Goal: Task Accomplishment & Management: Use online tool/utility

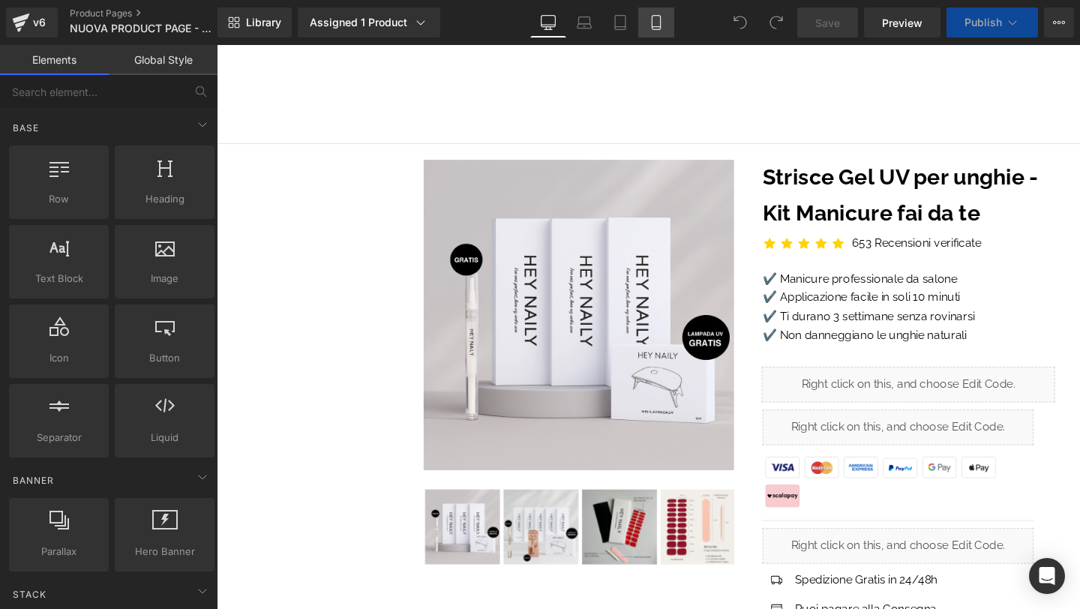
click at [652, 27] on icon at bounding box center [656, 27] width 8 height 0
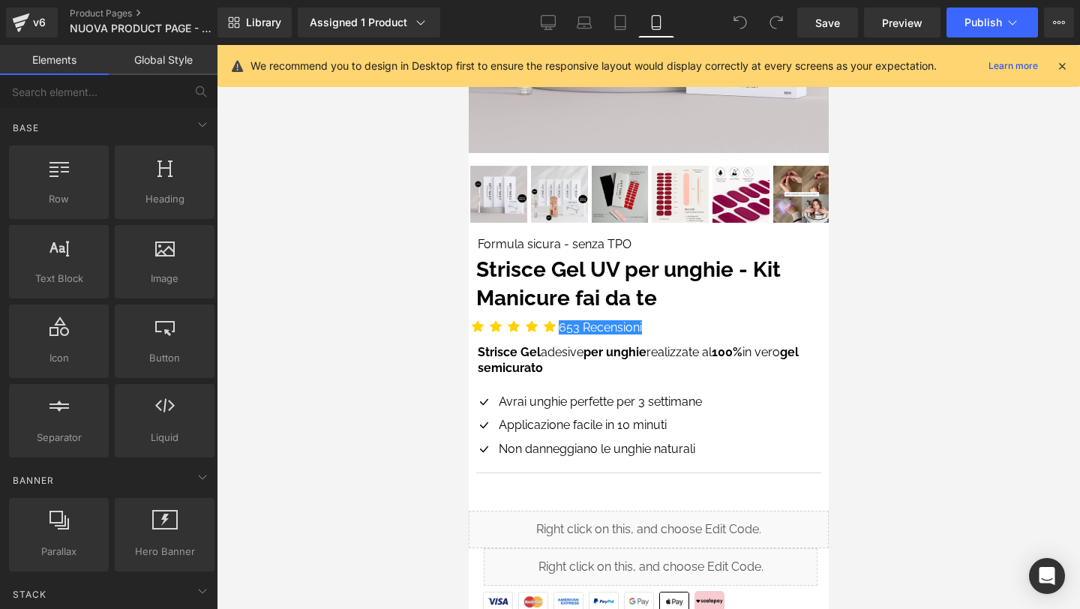
scroll to position [301, 0]
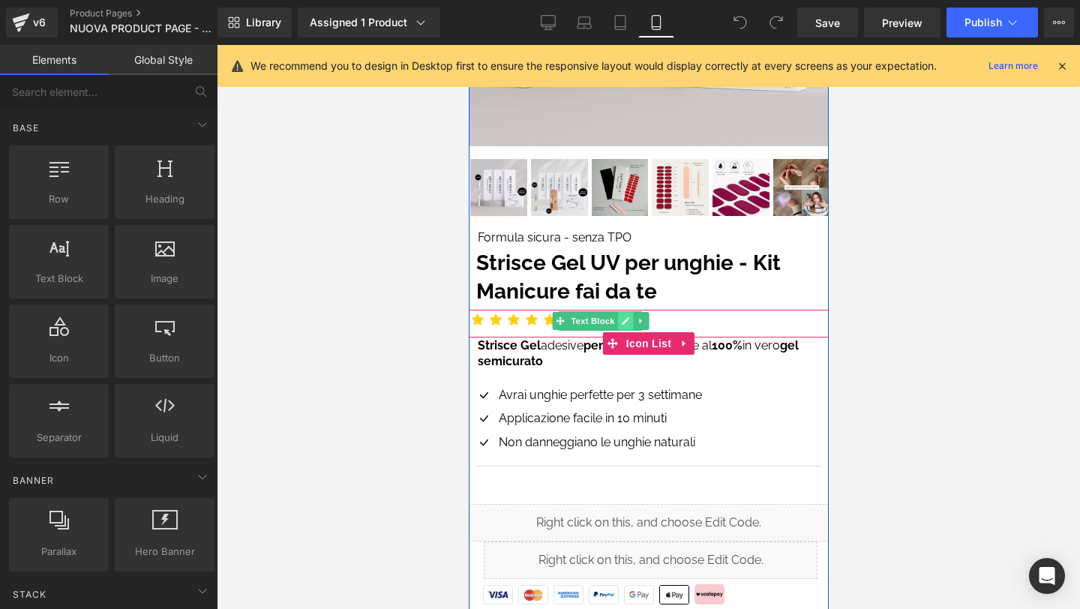
click at [623, 323] on icon at bounding box center [624, 320] width 7 height 7
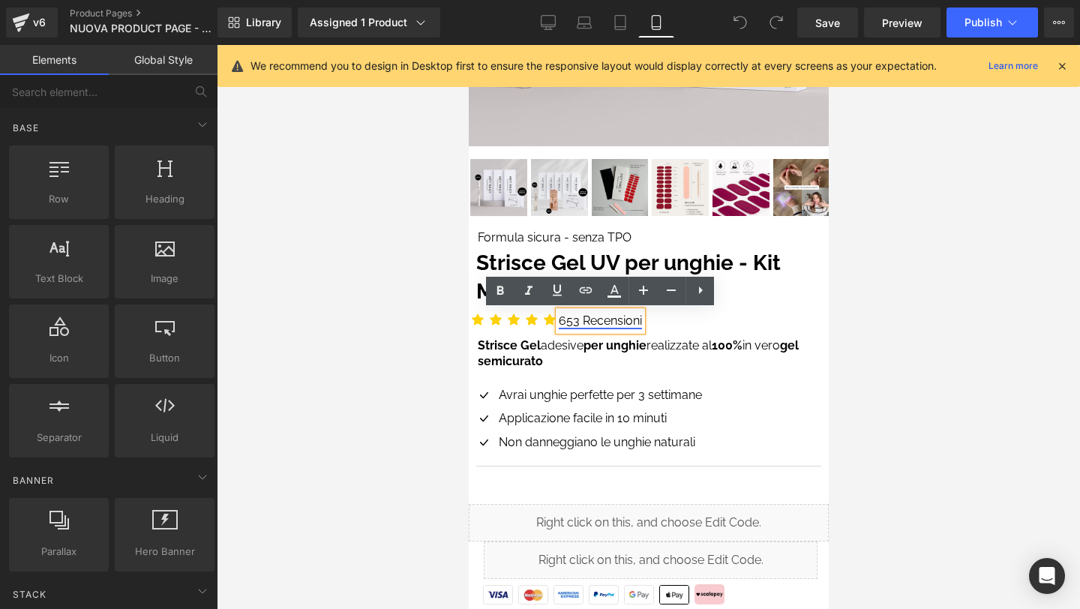
click at [598, 323] on link "653 Recensioni" at bounding box center [599, 320] width 83 height 14
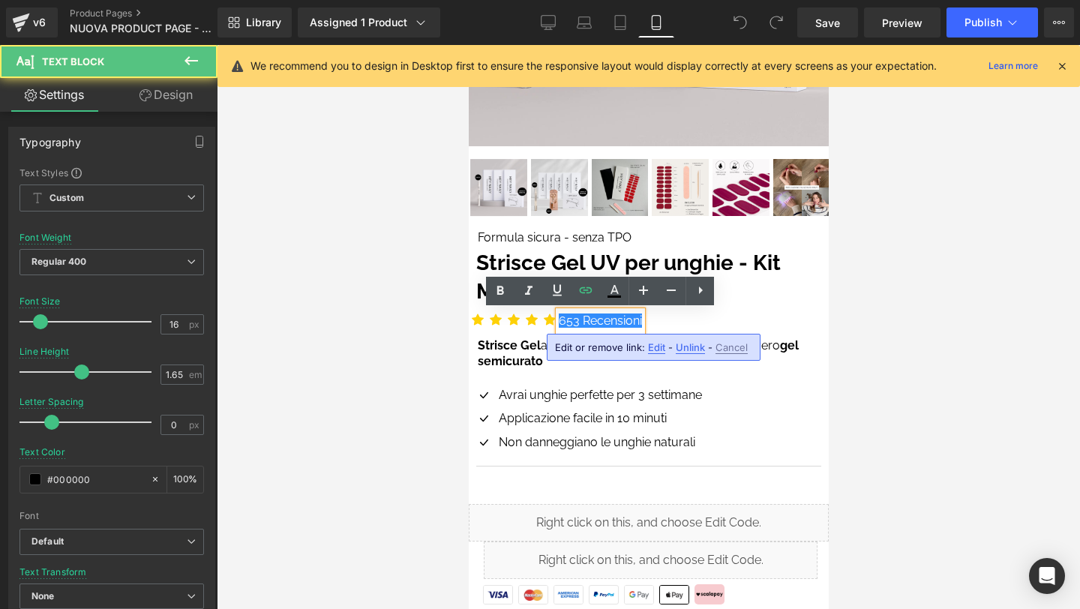
click at [788, 335] on div "Icon Icon Icon Icon Icon Icon List Hoz 653 Recensioni Text Block" at bounding box center [648, 324] width 360 height 28
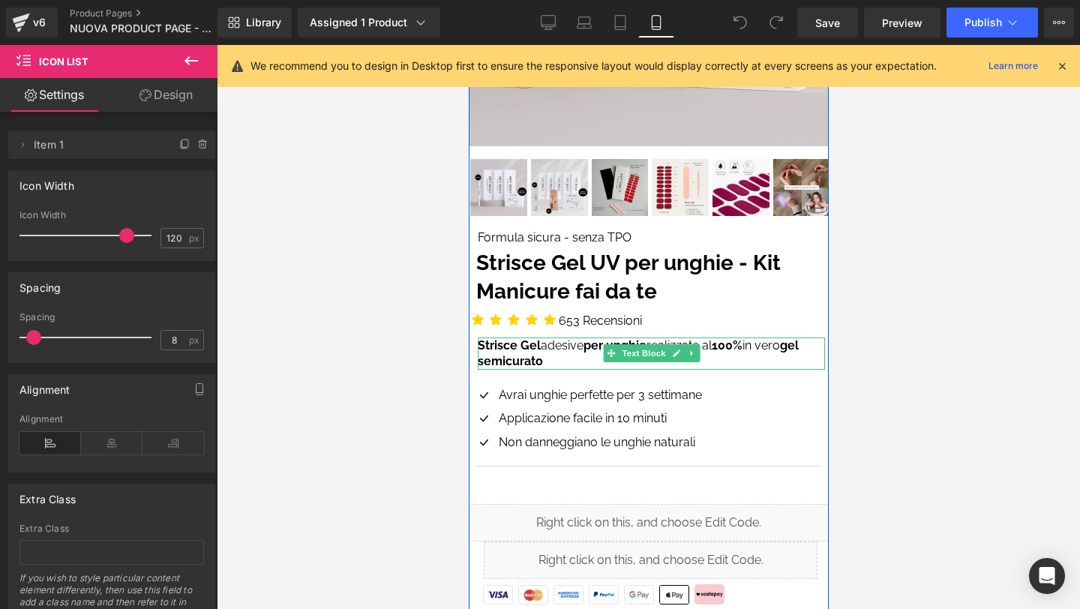
click at [787, 352] on p "Strisce Gel adesive per unghie realizzate al 100% in vero gel semicurato" at bounding box center [650, 353] width 347 height 32
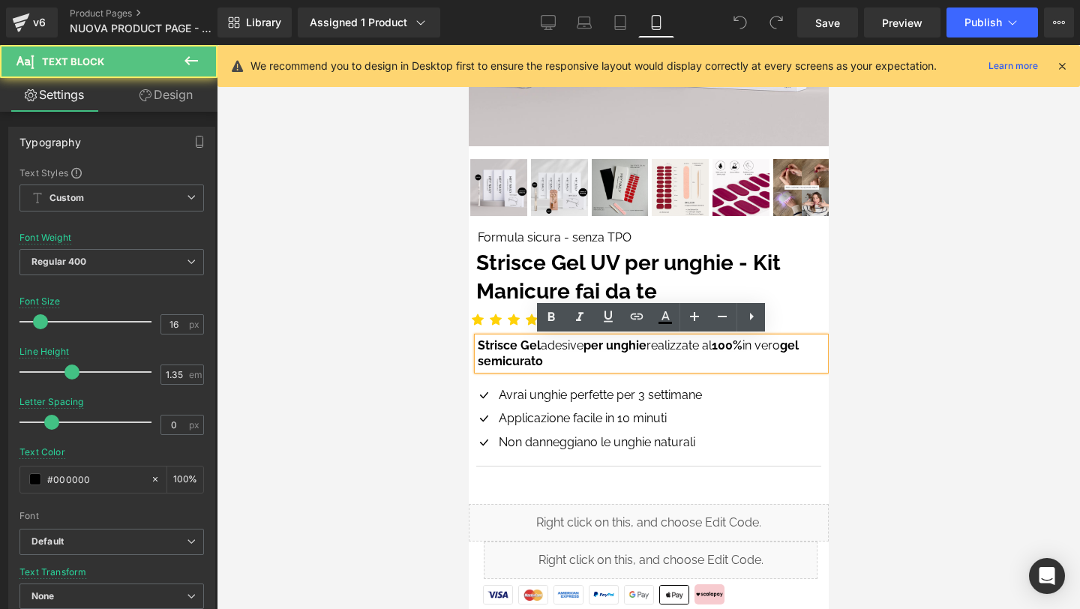
click at [858, 336] on div at bounding box center [648, 327] width 863 height 564
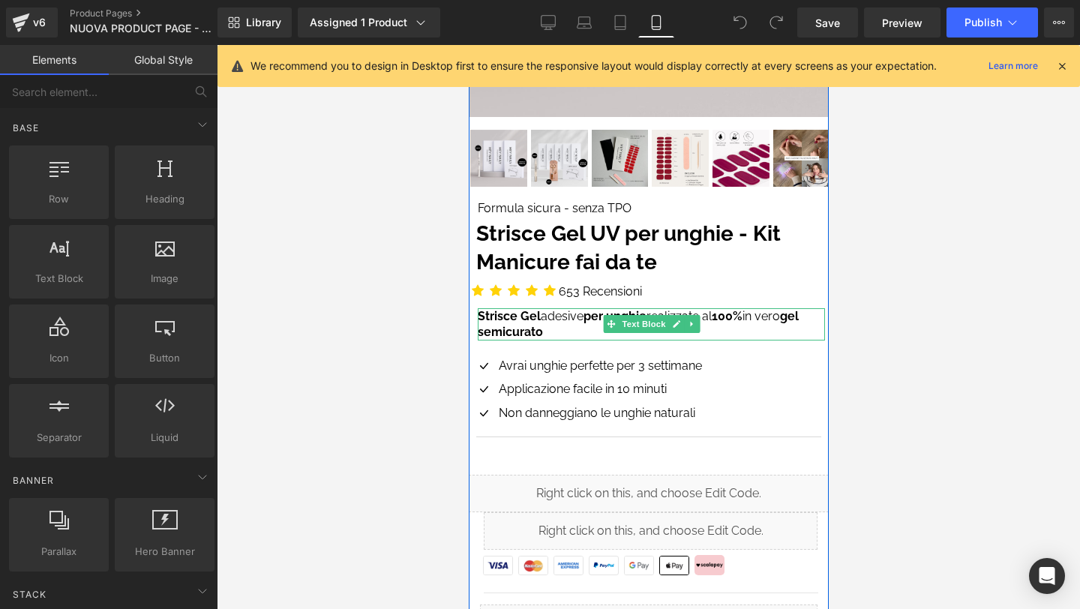
scroll to position [384, 0]
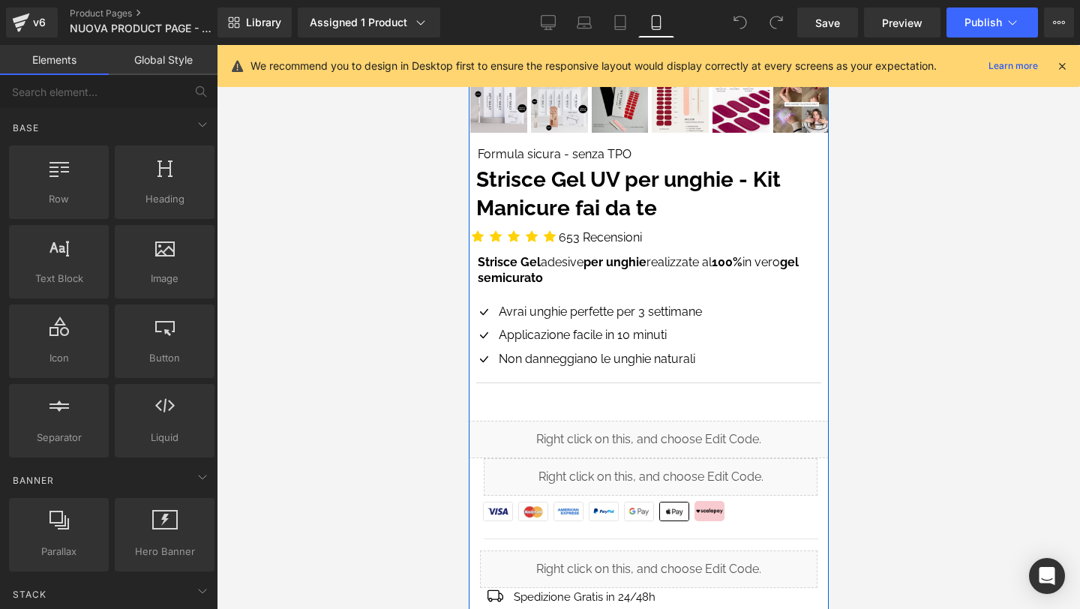
click at [569, 325] on div "Applicazione facile in 10 minuti Text Block" at bounding box center [597, 334] width 207 height 19
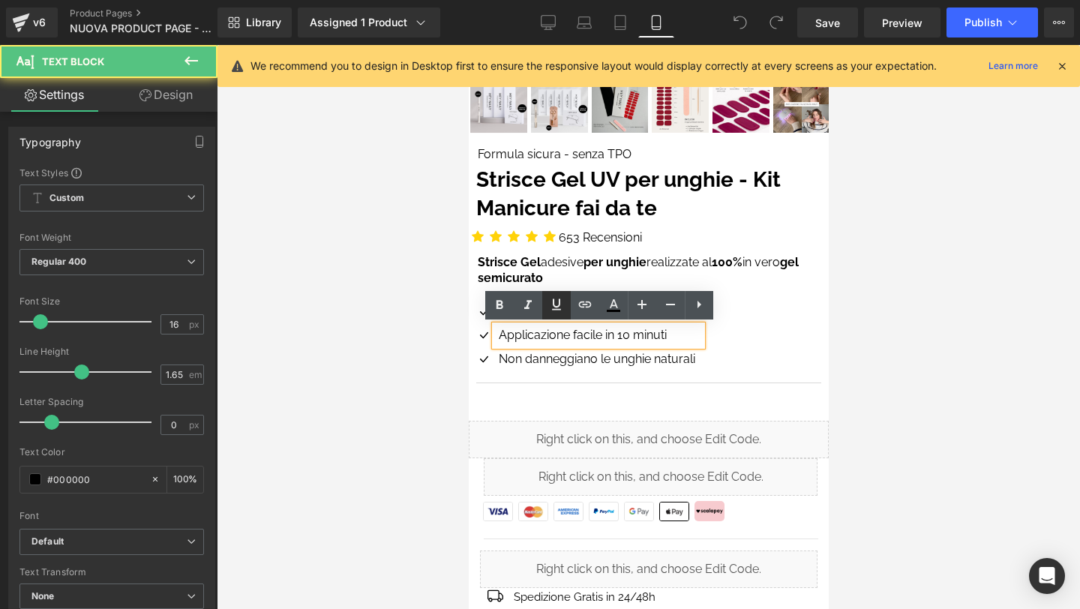
click at [553, 314] on link at bounding box center [556, 305] width 28 height 28
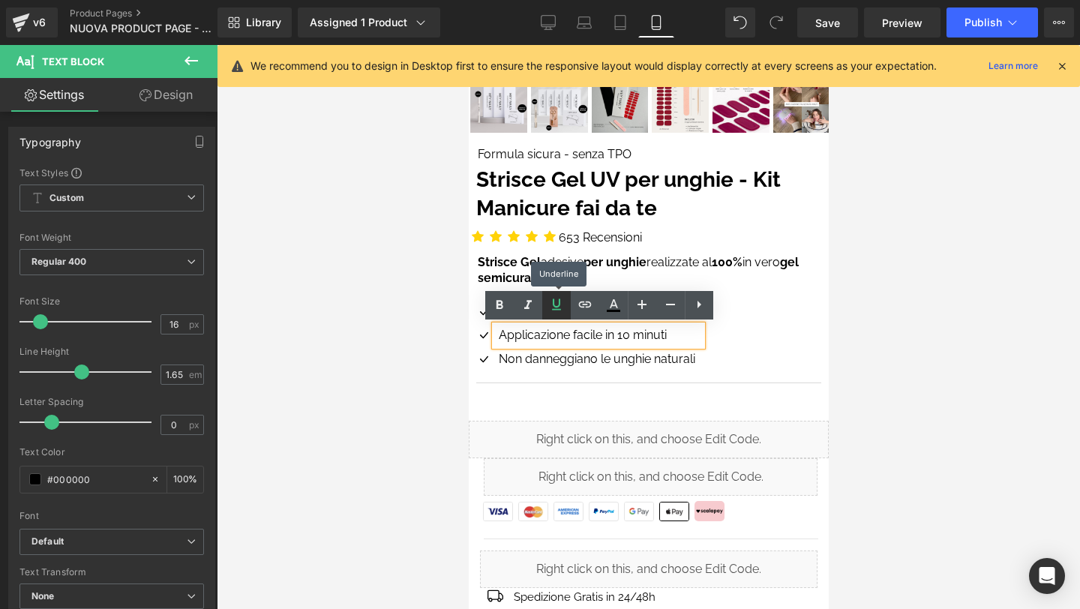
click at [555, 310] on icon at bounding box center [556, 304] width 18 height 18
click at [866, 343] on div at bounding box center [648, 327] width 863 height 564
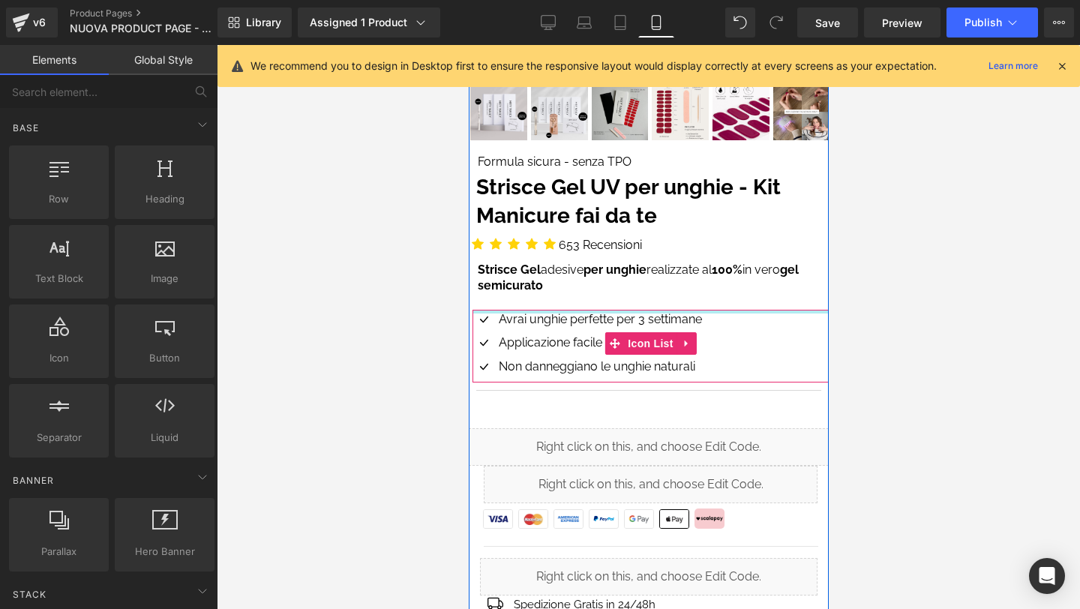
scroll to position [373, 0]
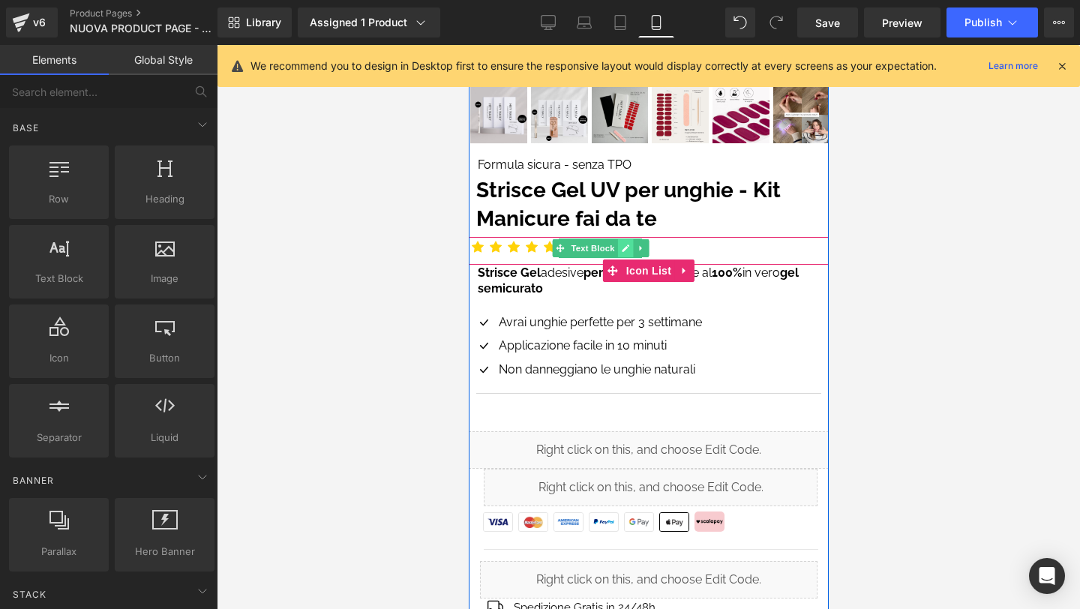
click at [625, 244] on icon at bounding box center [624, 248] width 8 height 9
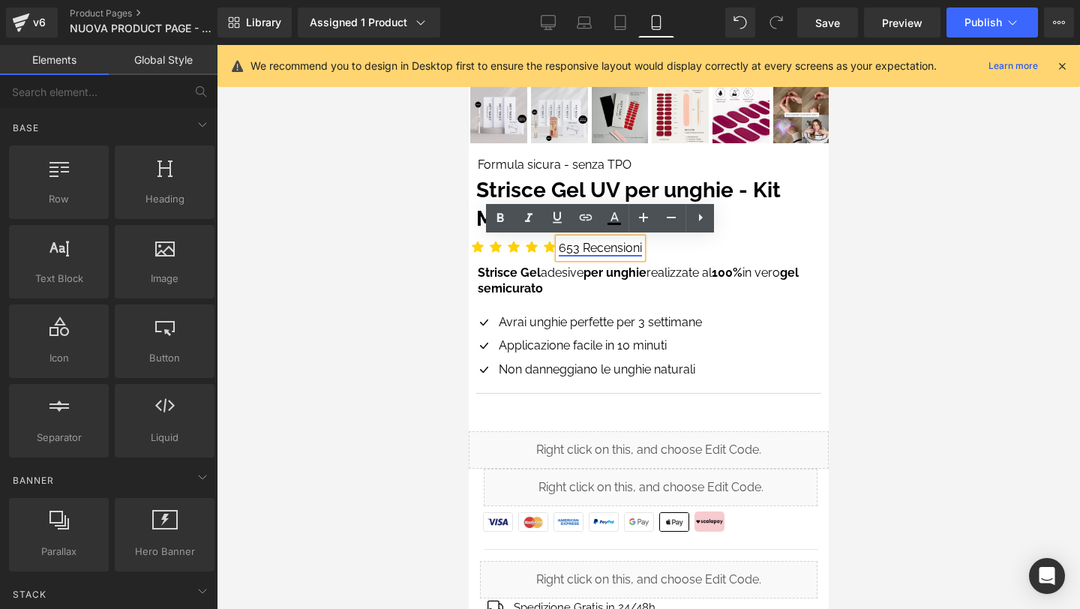
click at [577, 247] on link "653 Recensioni" at bounding box center [599, 248] width 83 height 14
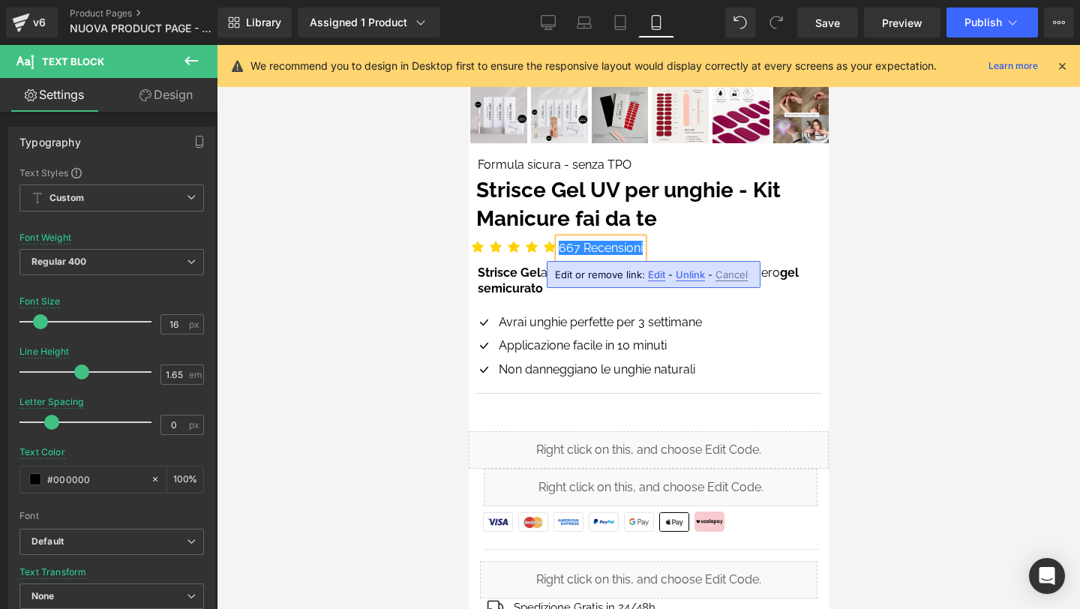
click at [951, 300] on div at bounding box center [648, 327] width 863 height 564
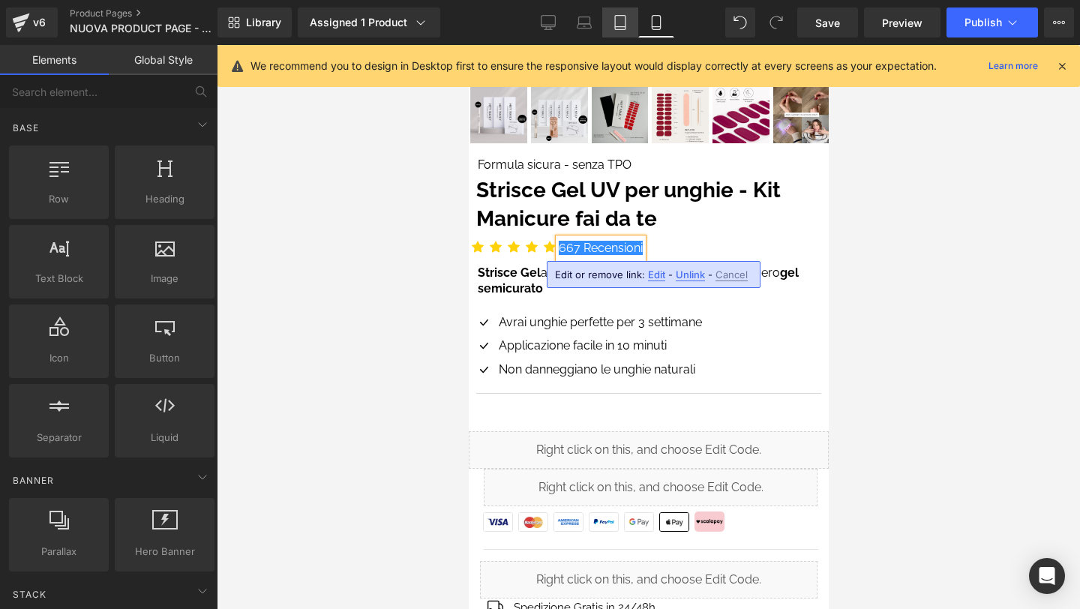
drag, startPoint x: 616, startPoint y: 25, endPoint x: 196, endPoint y: 199, distance: 454.6
click at [616, 25] on icon at bounding box center [620, 23] width 10 height 14
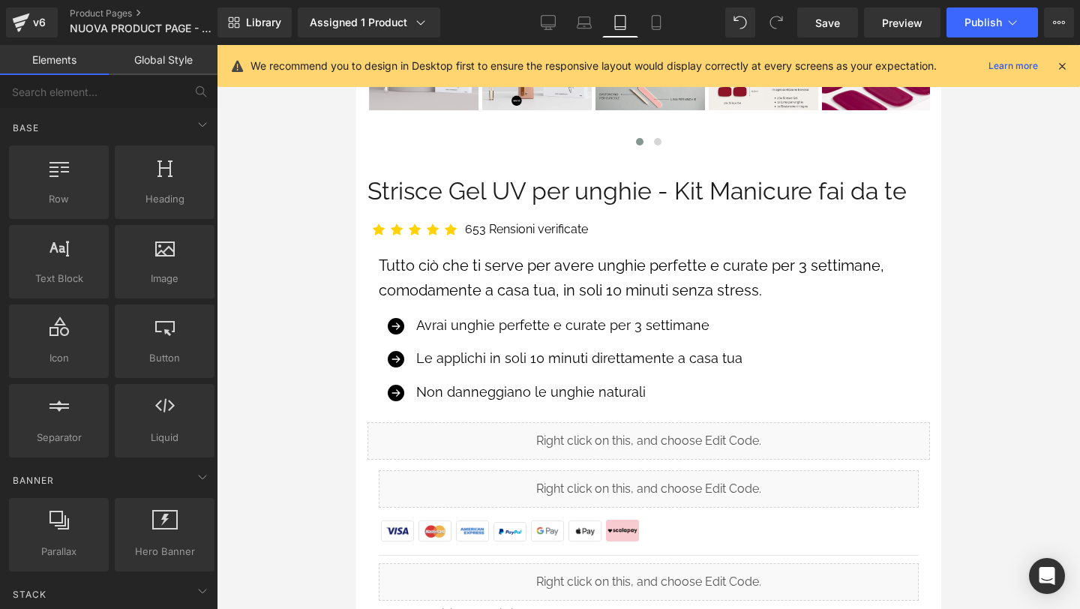
scroll to position [707, 0]
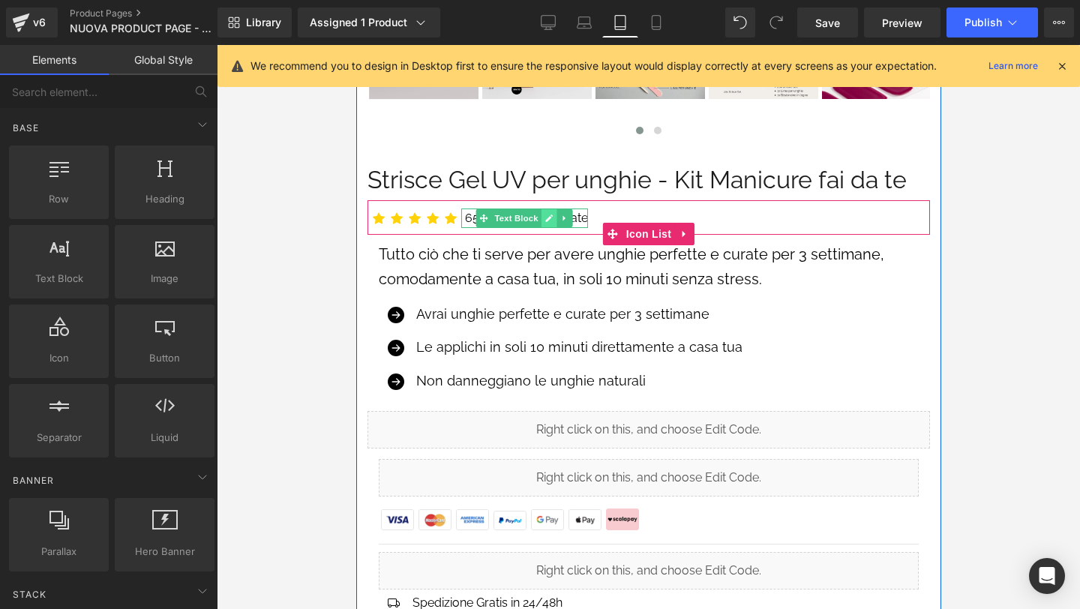
click at [544, 212] on link at bounding box center [549, 218] width 16 height 18
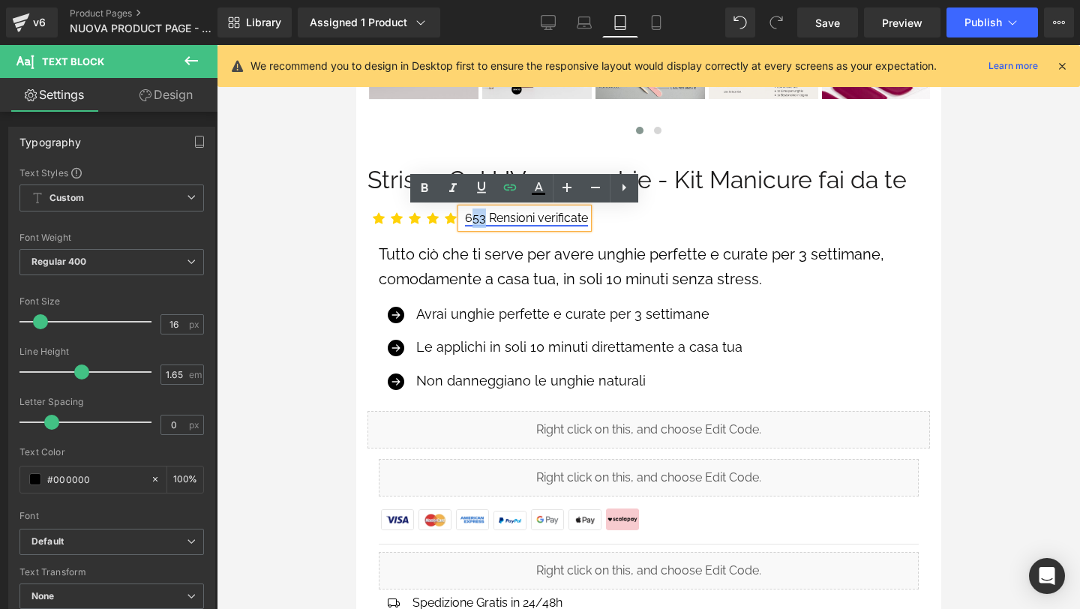
drag, startPoint x: 472, startPoint y: 215, endPoint x: 483, endPoint y: 216, distance: 10.5
click at [483, 216] on link "653 Rensioni verificate" at bounding box center [525, 218] width 123 height 14
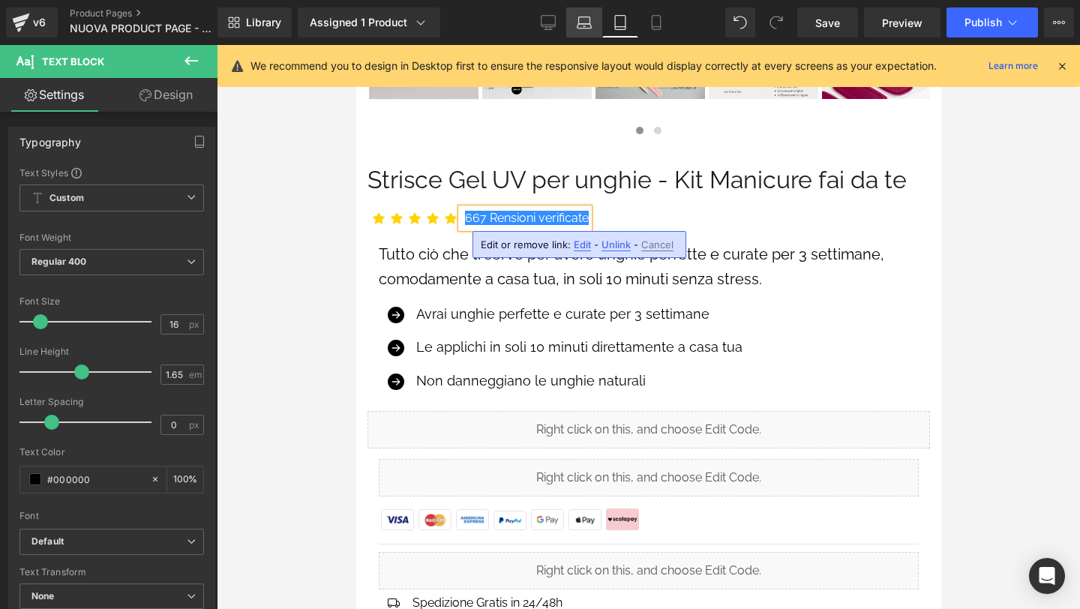
click at [589, 20] on icon at bounding box center [584, 22] width 15 height 15
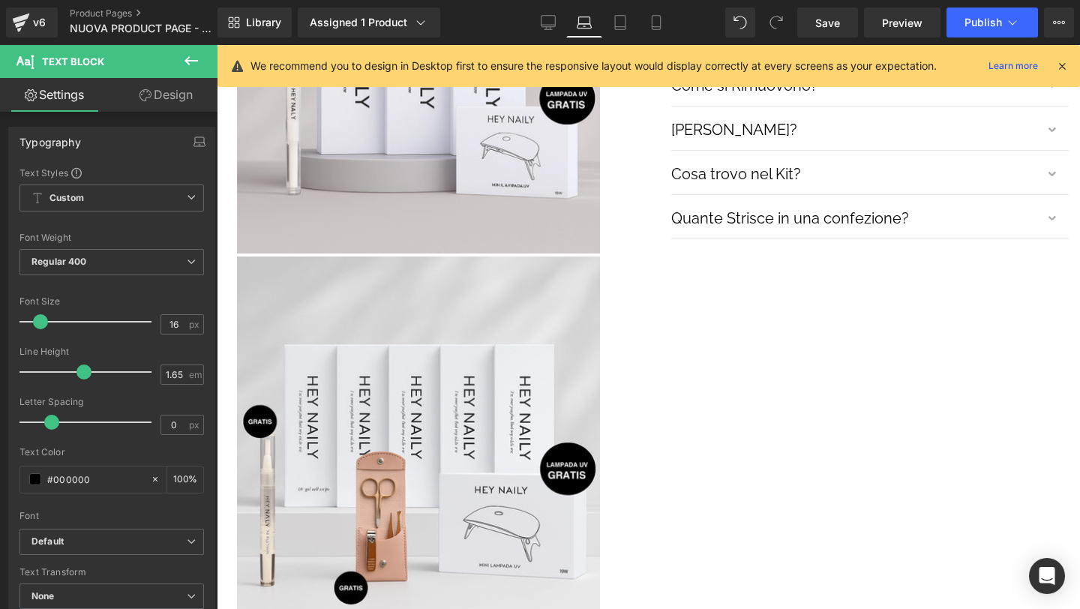
scroll to position [0, 0]
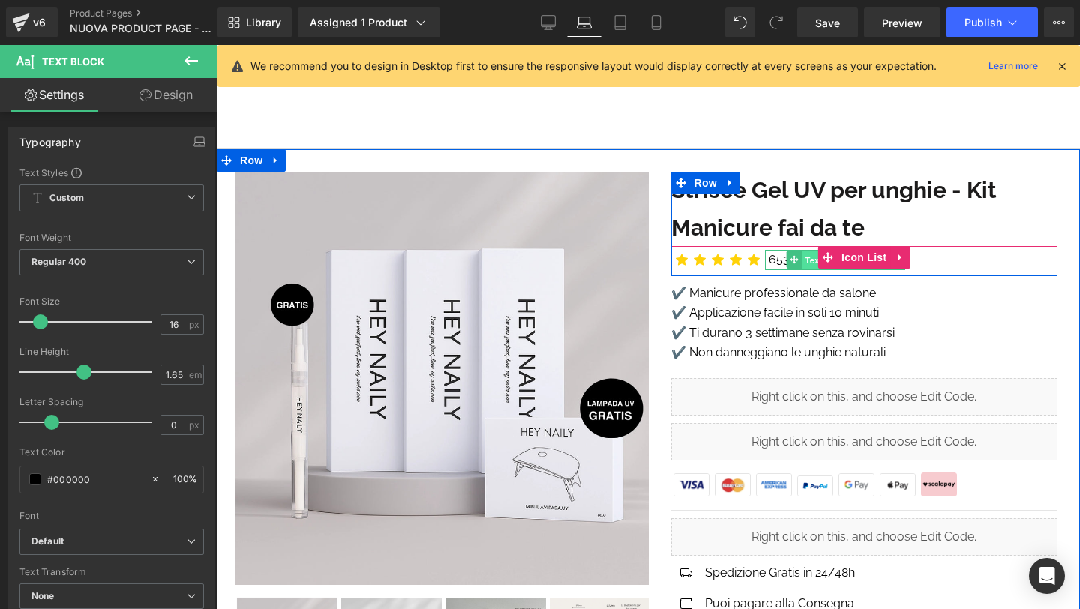
click at [807, 260] on span "Text Block" at bounding box center [826, 260] width 49 height 18
click at [780, 257] on link "653 Recensioni verificate" at bounding box center [837, 259] width 136 height 14
click at [767, 253] on div at bounding box center [767, 259] width 4 height 19
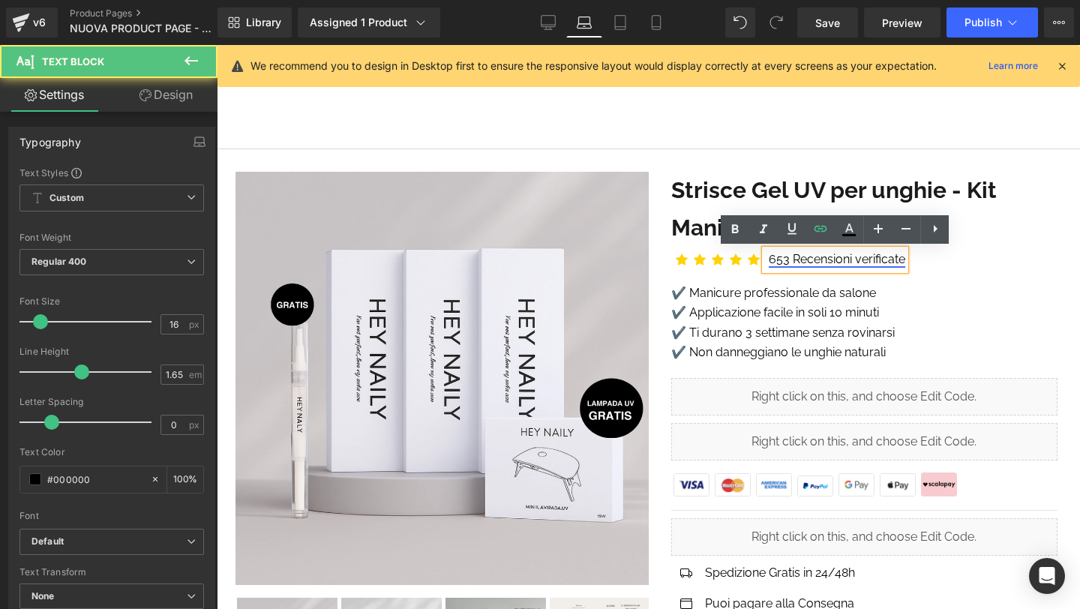
click at [773, 253] on link "653 Recensioni verificate" at bounding box center [837, 259] width 136 height 14
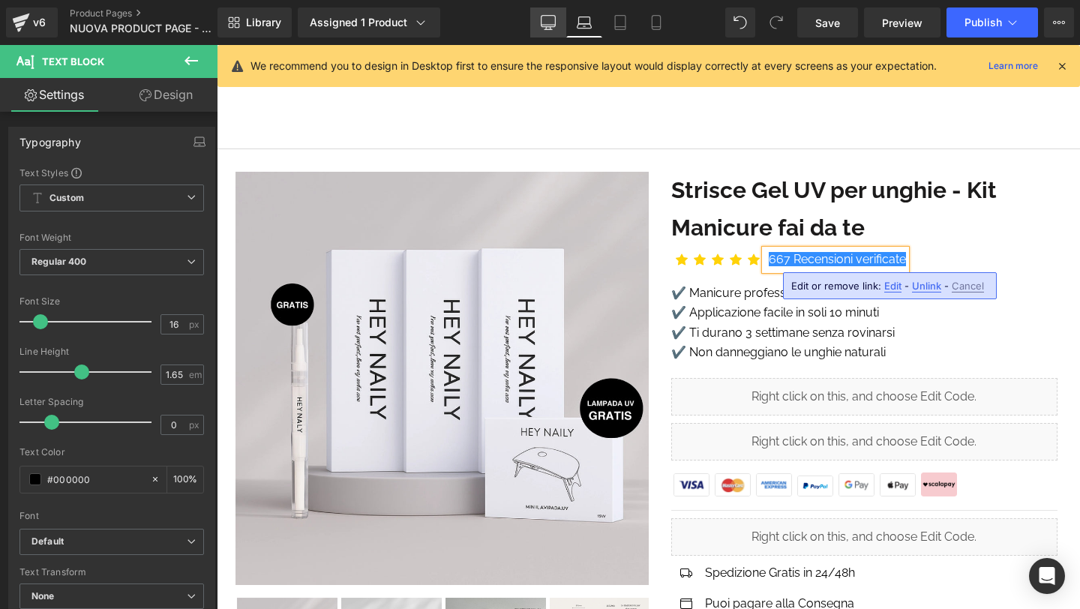
click at [552, 22] on icon at bounding box center [548, 22] width 15 height 15
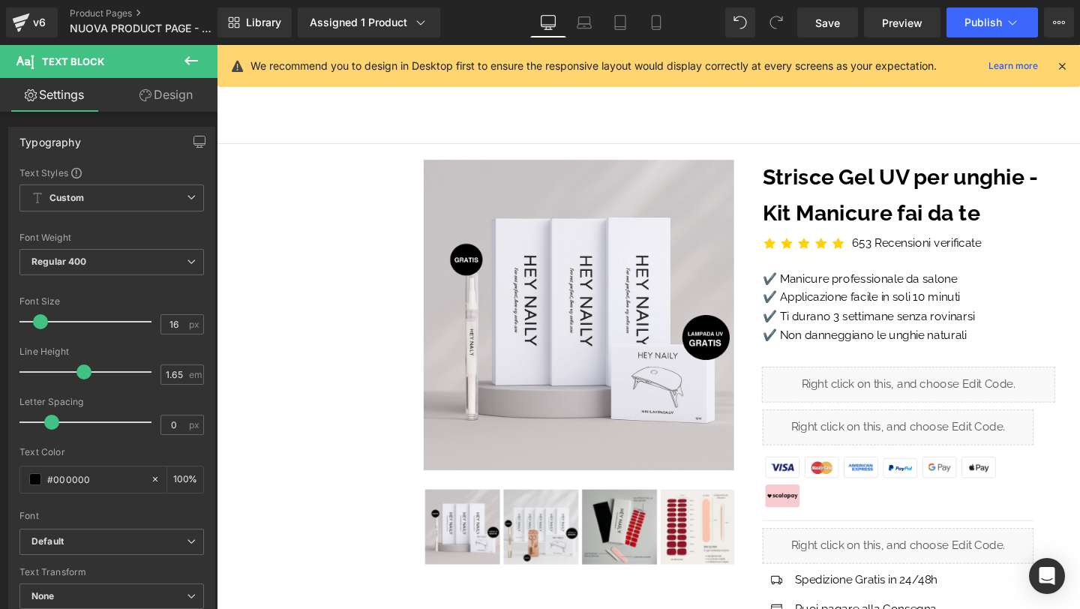
click at [1069, 70] on div "We recommend you to design in Desktop first to ensure the responsive layout wou…" at bounding box center [648, 66] width 862 height 42
click at [1067, 70] on icon at bounding box center [1061, 65] width 13 height 13
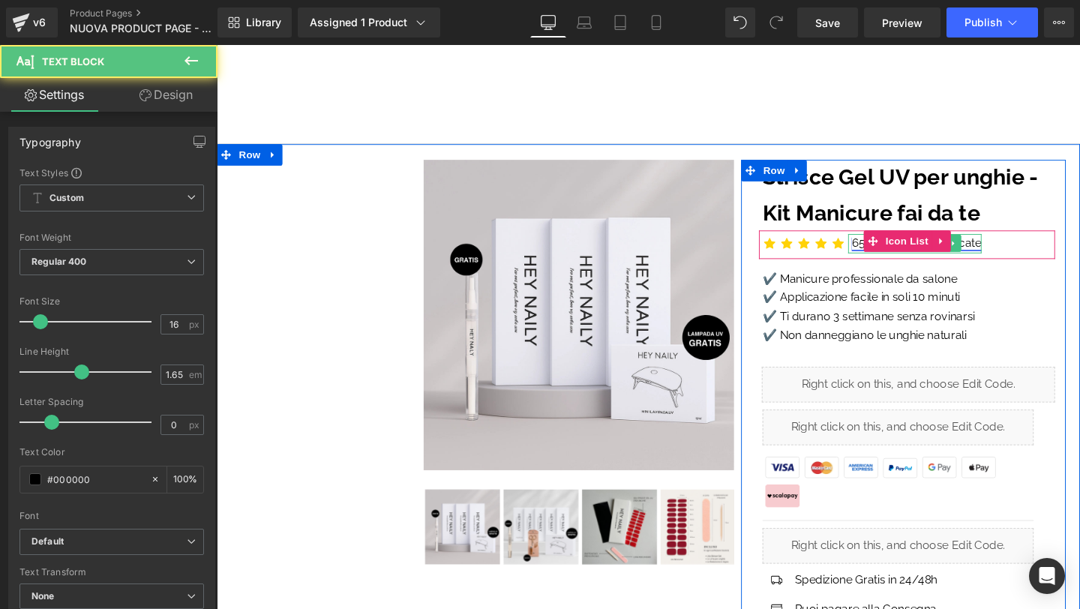
click at [888, 254] on link "653 Recensioni verificate" at bounding box center [952, 253] width 136 height 14
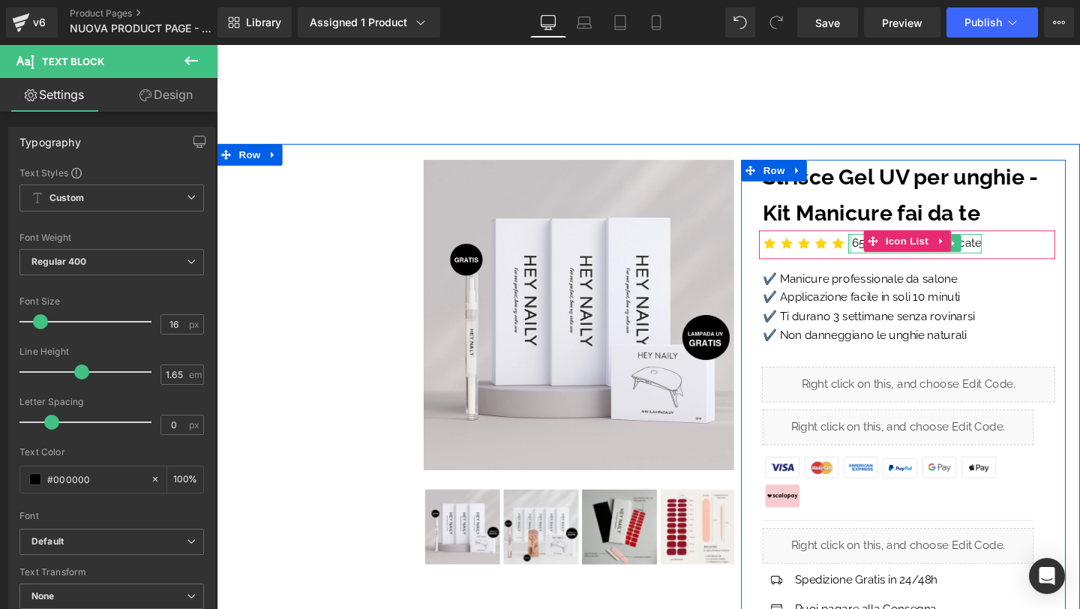
click at [882, 252] on div at bounding box center [882, 253] width 4 height 19
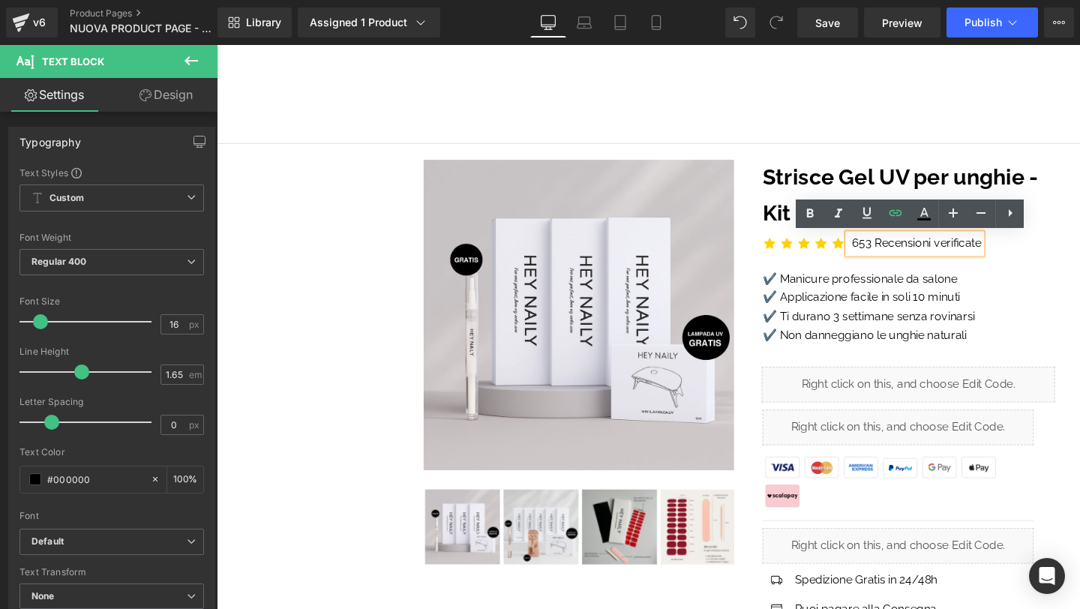
click at [882, 252] on div "653 Recensioni verificate" at bounding box center [950, 253] width 140 height 19
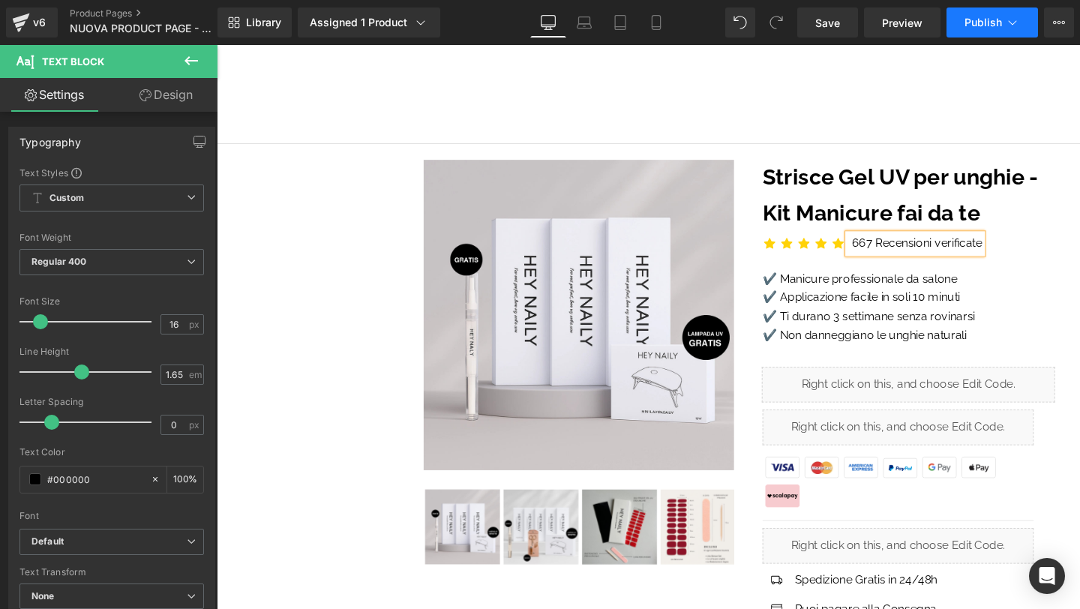
click at [990, 31] on button "Publish" at bounding box center [991, 22] width 91 height 30
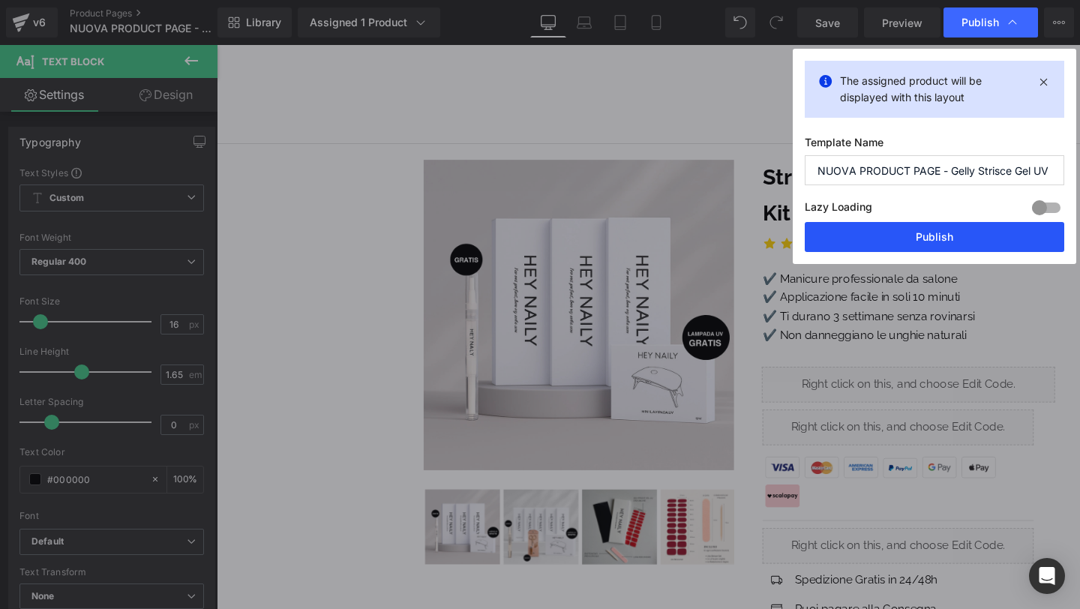
click at [946, 230] on button "Publish" at bounding box center [934, 237] width 259 height 30
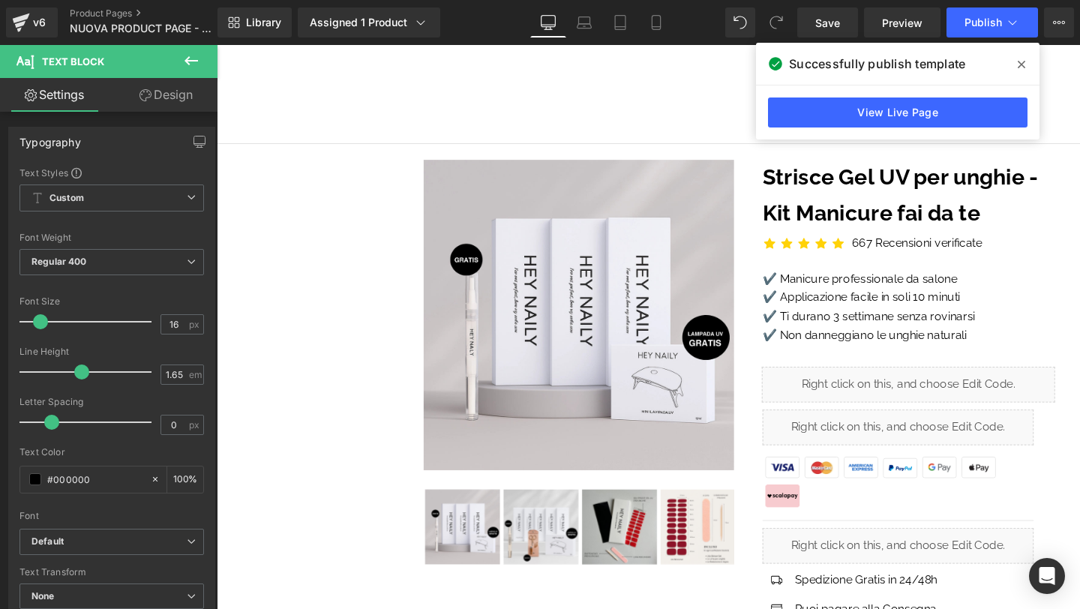
click at [1020, 57] on span at bounding box center [1021, 64] width 24 height 24
